Goal: Task Accomplishment & Management: Complete application form

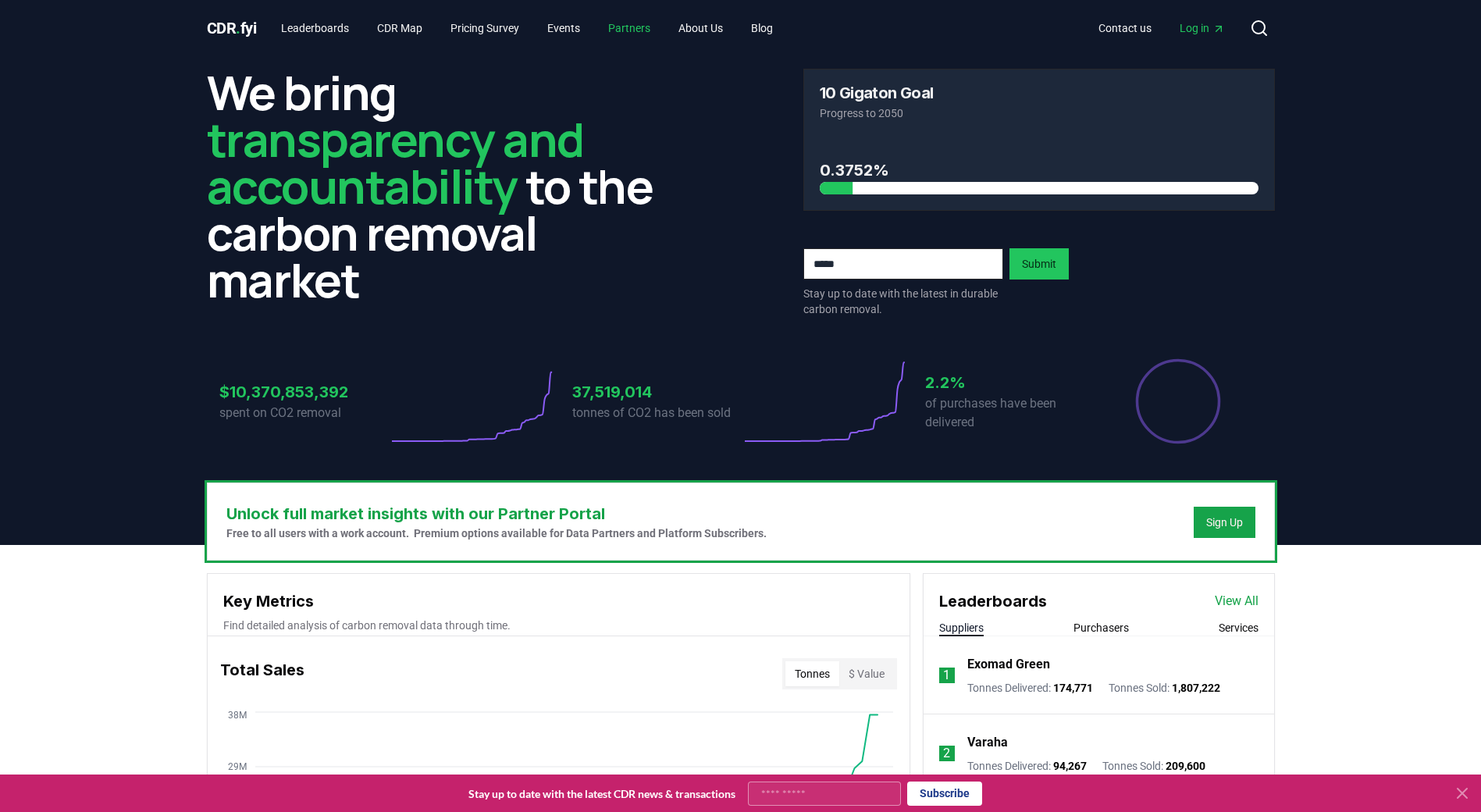
click at [652, 32] on link "Partners" at bounding box center [629, 28] width 67 height 28
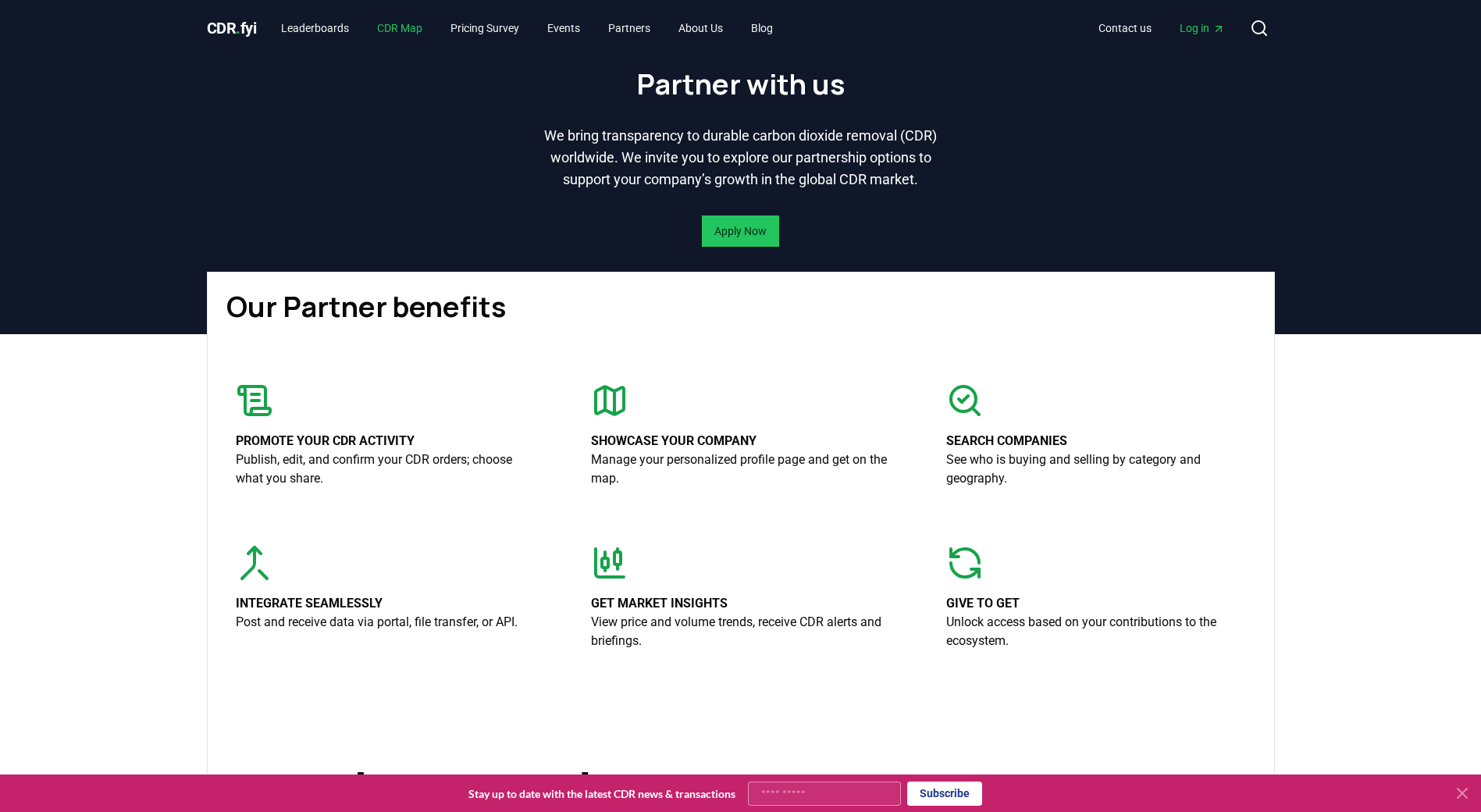
click at [419, 17] on link "CDR Map" at bounding box center [399, 28] width 70 height 28
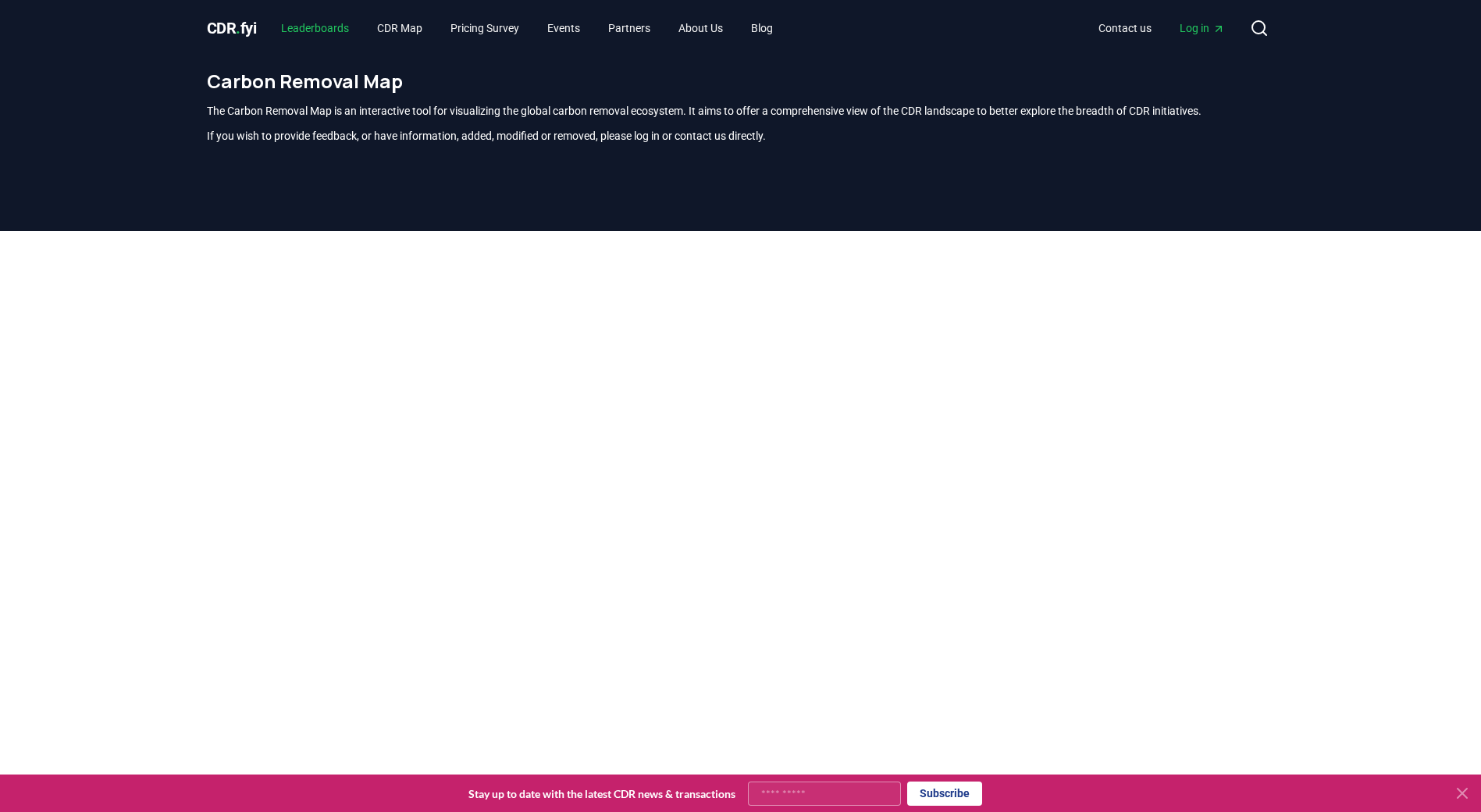
click at [325, 35] on link "Leaderboards" at bounding box center [315, 28] width 93 height 28
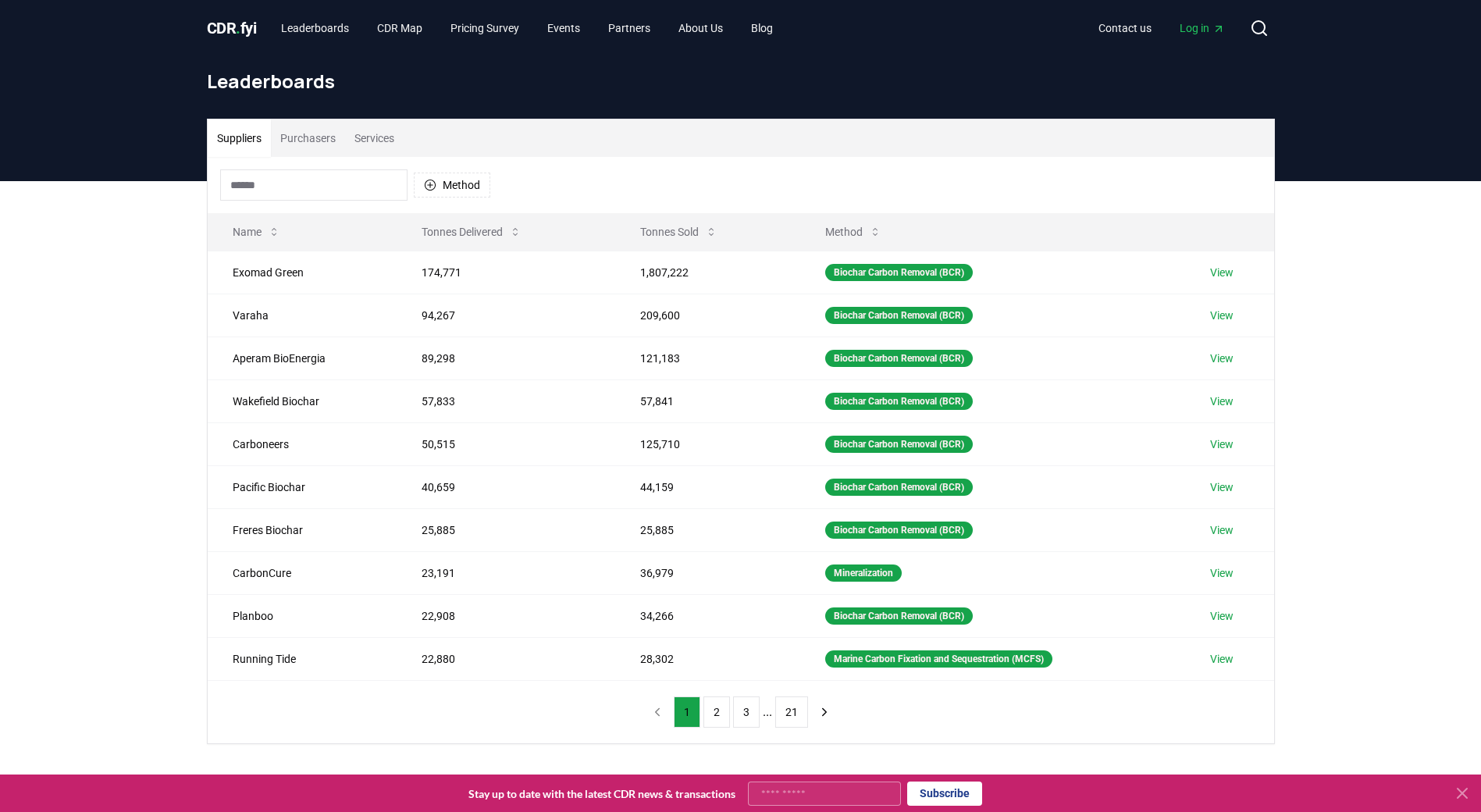
click at [220, 28] on span "CDR . fyi" at bounding box center [232, 28] width 50 height 19
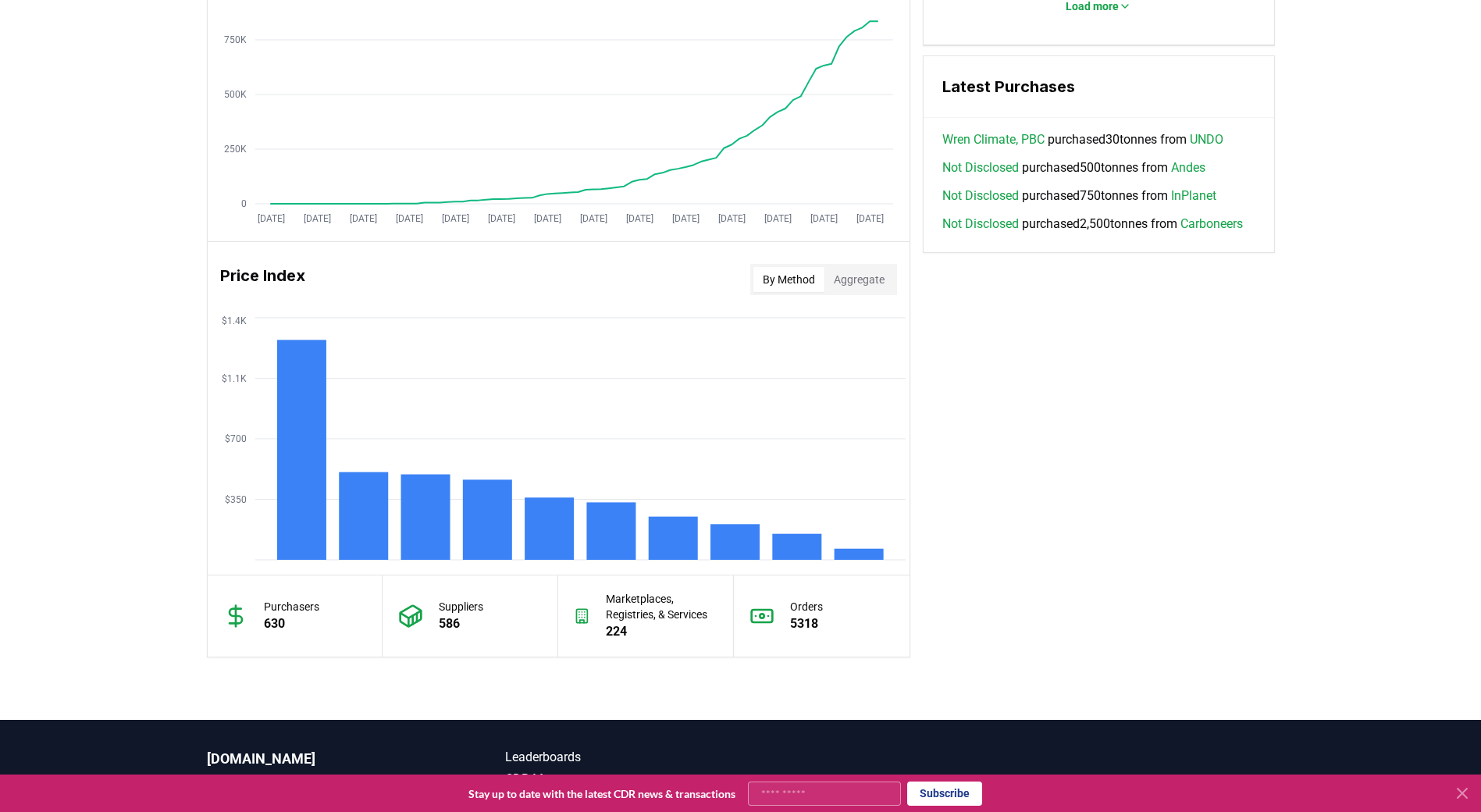
scroll to position [1196, 0]
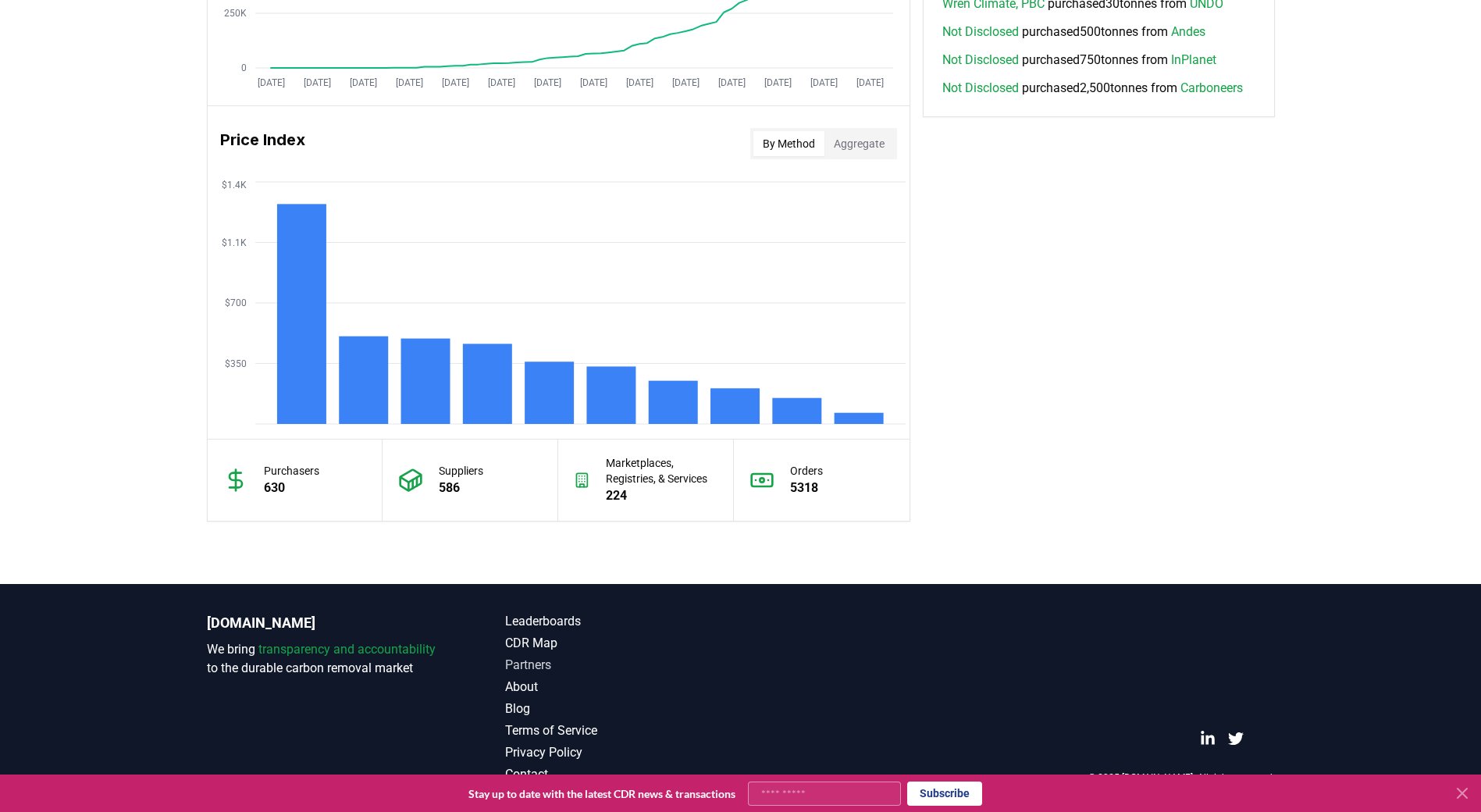
click at [525, 661] on link "Partners" at bounding box center [622, 665] width 235 height 19
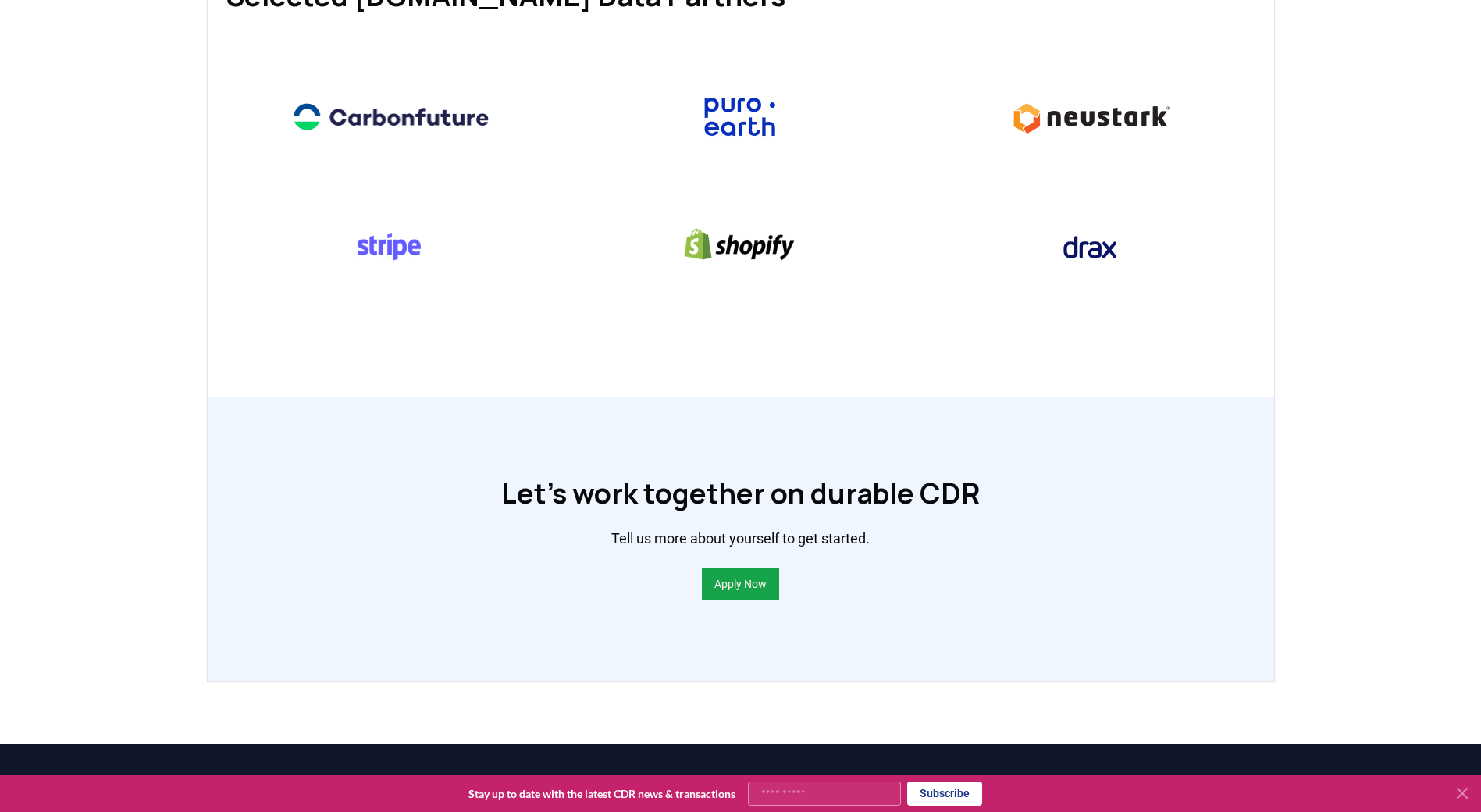
scroll to position [848, 0]
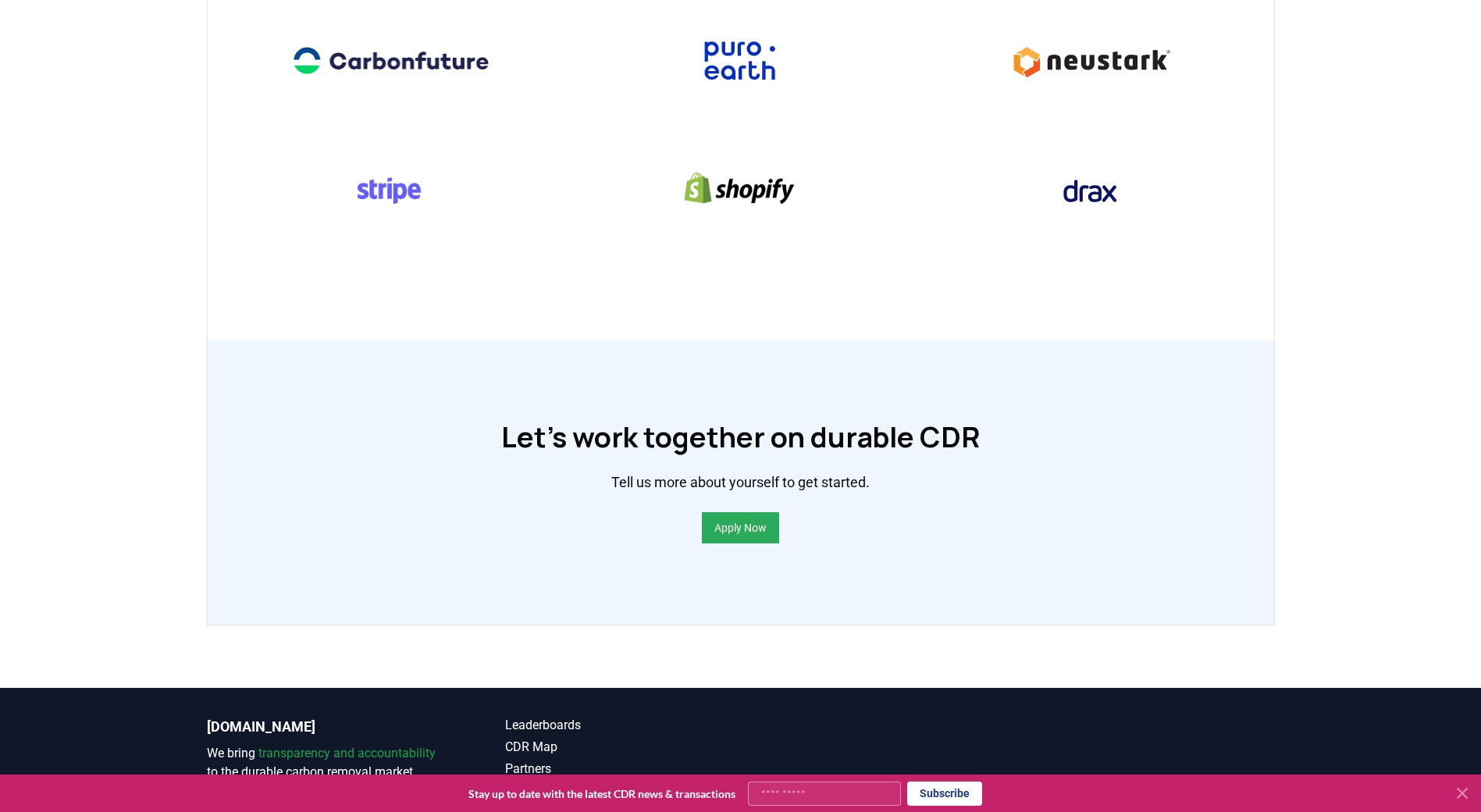
click at [748, 536] on link "Apply Now" at bounding box center [740, 527] width 52 height 16
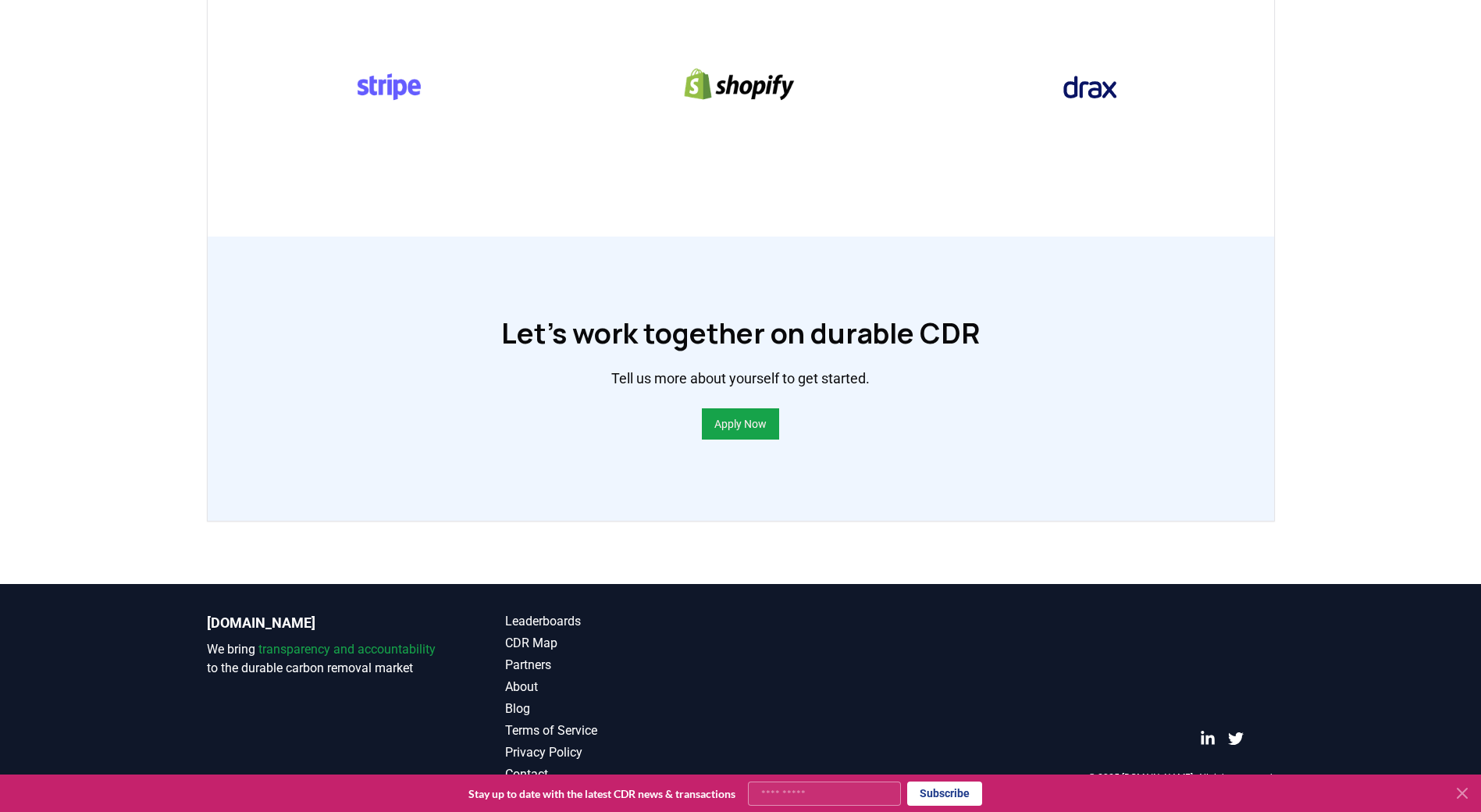
scroll to position [619, 0]
